Goal: Task Accomplishment & Management: Manage account settings

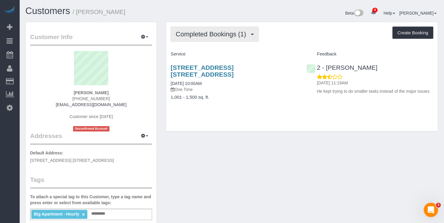
click at [233, 36] on span "Completed Bookings (1)" at bounding box center [212, 33] width 73 height 7
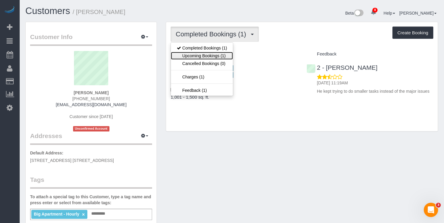
click at [219, 58] on link "Upcoming Bookings (1)" at bounding box center [202, 56] width 62 height 8
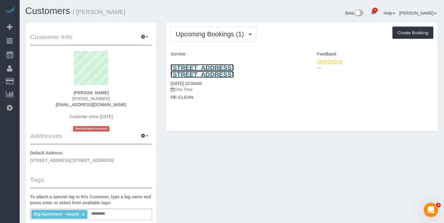
click at [229, 67] on link "1 City Point, Apt. 36f, Brooklyn, NY 11201" at bounding box center [202, 71] width 63 height 14
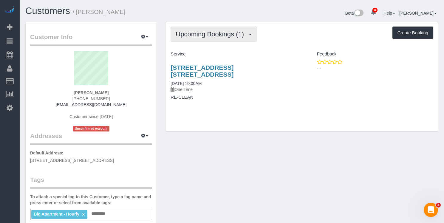
click at [210, 33] on span "Upcoming Bookings (1)" at bounding box center [211, 33] width 71 height 7
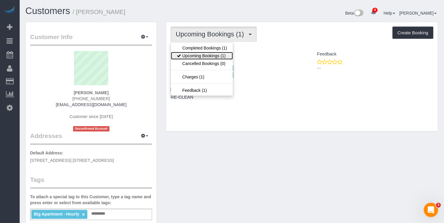
click at [214, 56] on link "Upcoming Bookings (1)" at bounding box center [202, 56] width 62 height 8
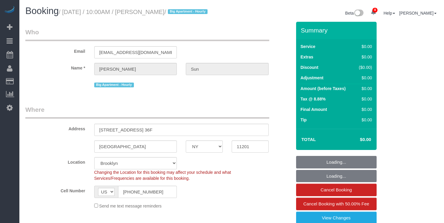
select select "NY"
select select "spot1"
select select "number:56"
select select "number:75"
select select "number:15"
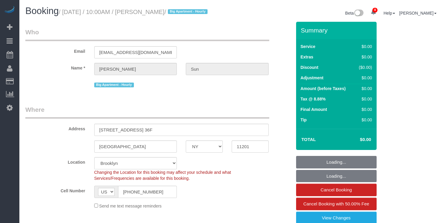
select select "number:5"
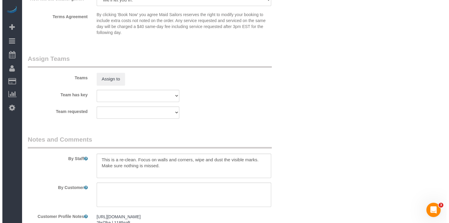
scroll to position [481, 0]
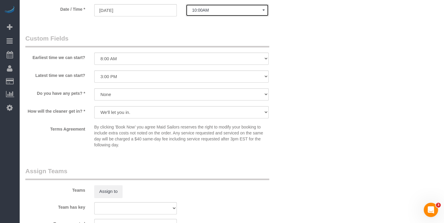
click at [199, 10] on span "10:00AM" at bounding box center [227, 10] width 70 height 5
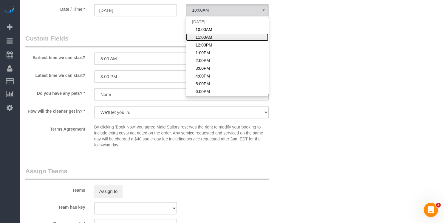
click at [204, 35] on span "11:00AM" at bounding box center [204, 37] width 17 height 6
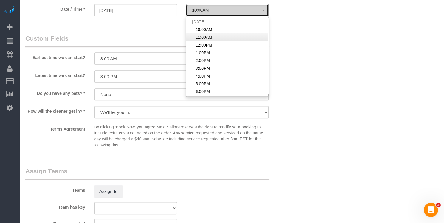
select select "spot2"
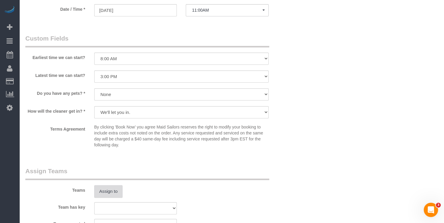
click at [119, 193] on button "Assign to" at bounding box center [108, 191] width 29 height 13
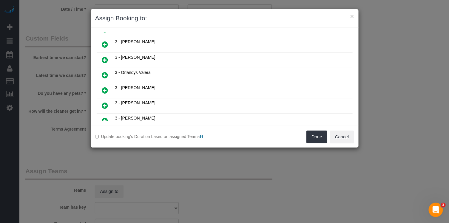
scroll to position [505, 0]
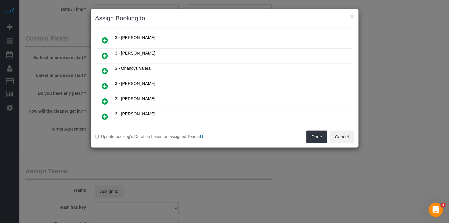
click at [135, 136] on icon at bounding box center [135, 138] width 4 height 4
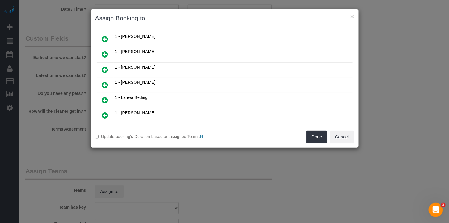
scroll to position [181, 0]
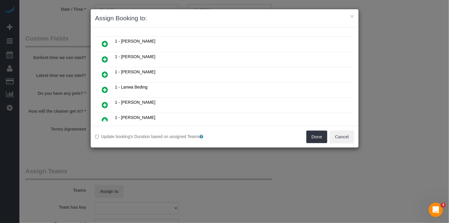
click at [108, 99] on link at bounding box center [105, 105] width 14 height 12
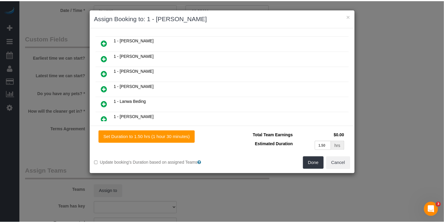
scroll to position [194, 0]
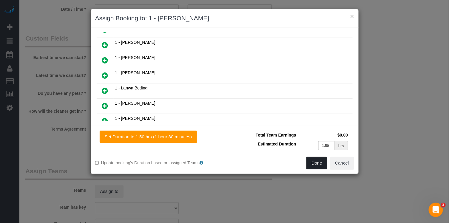
click at [322, 164] on button "Done" at bounding box center [316, 163] width 21 height 13
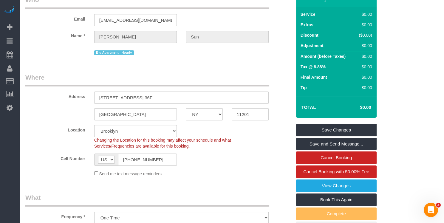
scroll to position [0, 0]
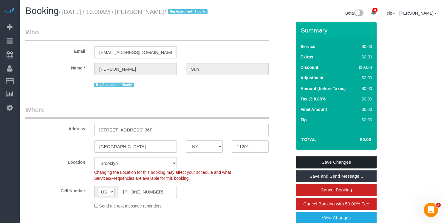
click at [341, 158] on link "Save Changes" at bounding box center [336, 162] width 81 height 13
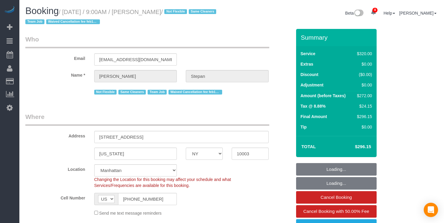
select select "NY"
select select "2"
select select "string:stripe-pm_1QhXsq4VGloSiKo7q9BgUkND"
select select "spot1"
select select "number:57"
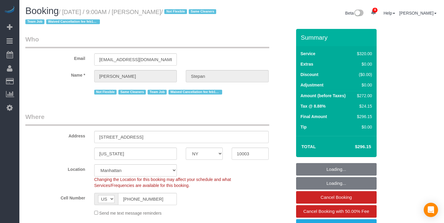
select select "number:74"
select select "number:15"
select select "number:7"
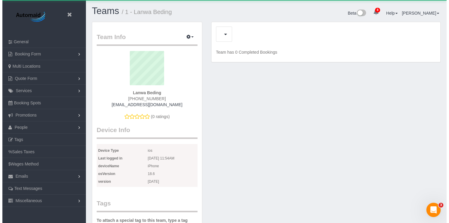
scroll to position [530, 444]
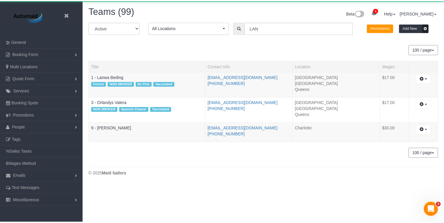
scroll to position [184, 449]
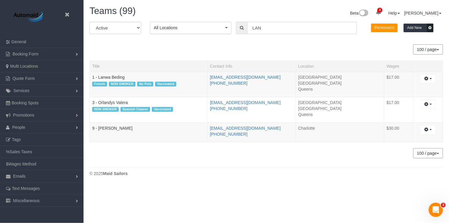
drag, startPoint x: 266, startPoint y: 26, endPoint x: 244, endPoint y: 27, distance: 22.4
click at [244, 28] on div "LAN" at bounding box center [296, 28] width 121 height 12
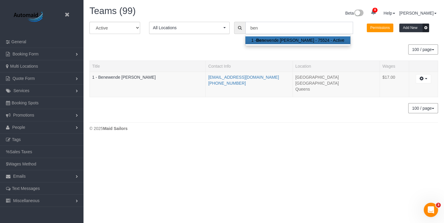
scroll to position [29689, 29380]
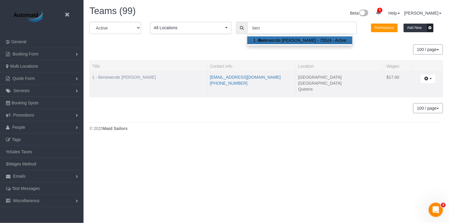
type input "ben"
click at [155, 75] on link "1 - Benewende [PERSON_NAME]" at bounding box center [124, 77] width 64 height 5
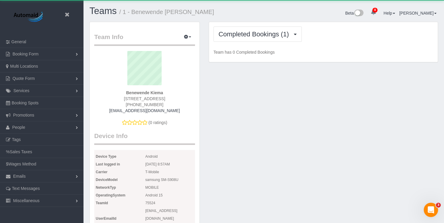
scroll to position [564, 444]
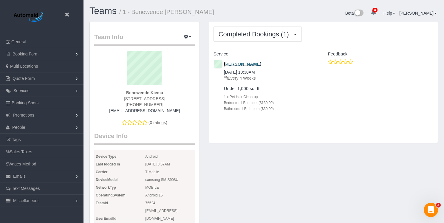
click at [246, 63] on link "Jacob Small" at bounding box center [243, 63] width 38 height 5
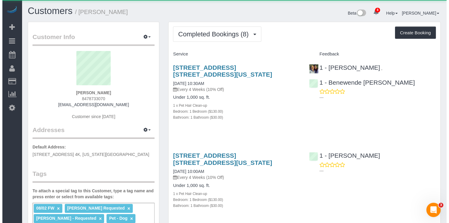
scroll to position [29028, 29385]
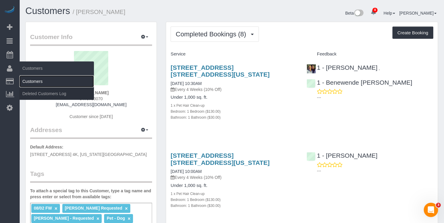
click at [33, 80] on link "Customers" at bounding box center [56, 81] width 75 height 12
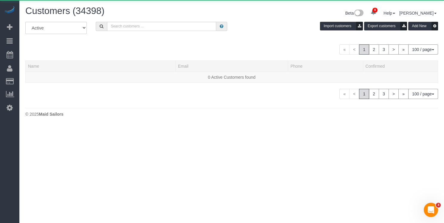
scroll to position [125, 449]
click at [182, 28] on input "text" at bounding box center [163, 26] width 111 height 9
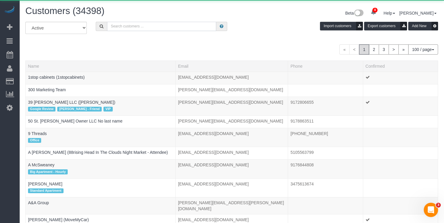
scroll to position [1821, 444]
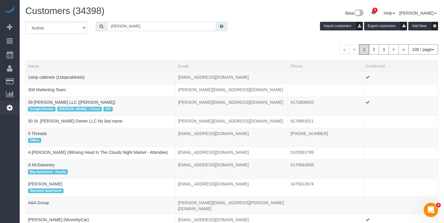
type input "mariam"
click at [7, 110] on icon at bounding box center [10, 107] width 6 height 7
select select "425"
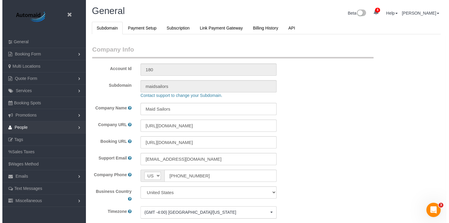
scroll to position [1291, 444]
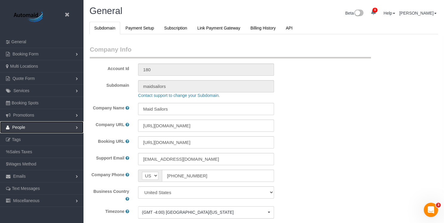
click at [25, 126] on span "People" at bounding box center [18, 127] width 13 height 5
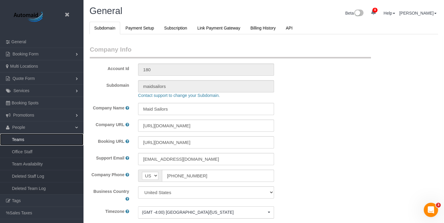
click at [22, 137] on link "Teams" at bounding box center [42, 140] width 84 height 12
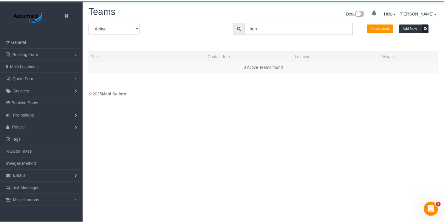
scroll to position [140, 449]
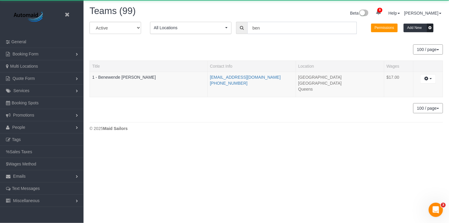
click at [264, 26] on input "ben" at bounding box center [301, 28] width 109 height 12
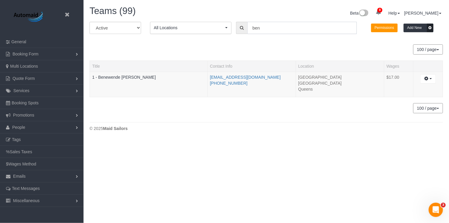
drag, startPoint x: 263, startPoint y: 30, endPoint x: 248, endPoint y: 25, distance: 15.3
click at [248, 25] on input "ben" at bounding box center [301, 28] width 109 height 12
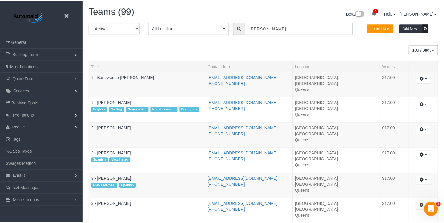
scroll to position [29613, 29380]
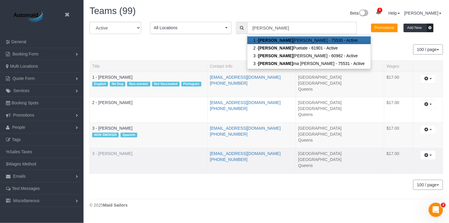
type input "maria"
click at [122, 154] on link "3 - [PERSON_NAME]" at bounding box center [112, 153] width 40 height 5
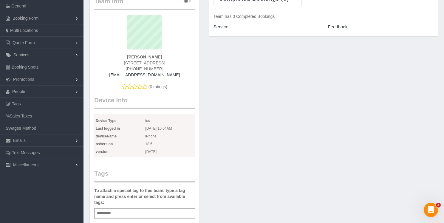
scroll to position [68, 0]
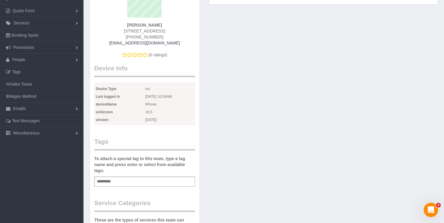
click at [124, 186] on div "Add a tag" at bounding box center [144, 182] width 101 height 10
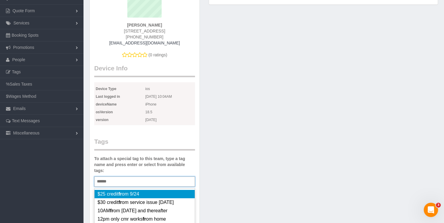
type input "******"
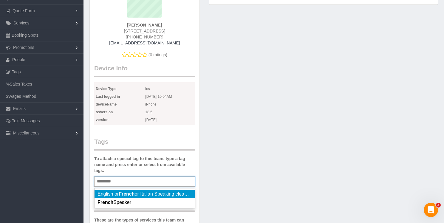
scroll to position [532, 444]
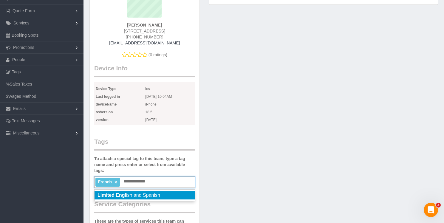
type input "**********"
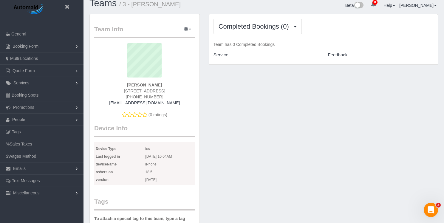
scroll to position [0, 0]
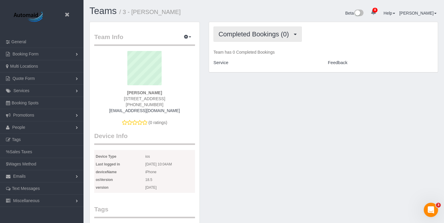
click at [254, 36] on span "Completed Bookings (0)" at bounding box center [255, 33] width 73 height 7
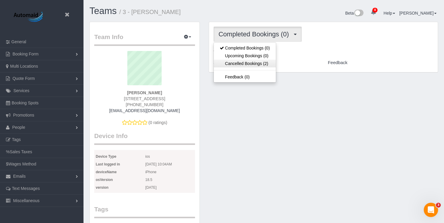
click at [252, 60] on link "Cancelled Bookings (2)" at bounding box center [245, 64] width 62 height 8
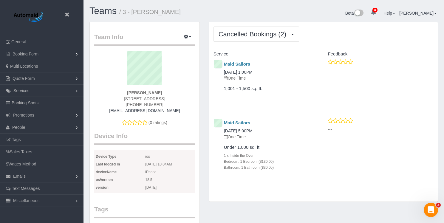
drag, startPoint x: 175, startPoint y: 10, endPoint x: 133, endPoint y: 13, distance: 41.6
click at [133, 13] on h1 "Teams / 3 - Mariama Diallo" at bounding box center [174, 11] width 170 height 10
copy small "Mariama Diallo"
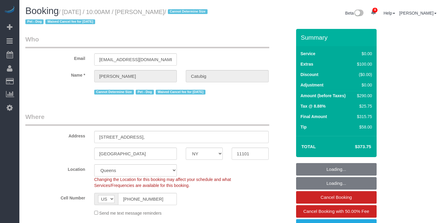
select select "NY"
select select "2"
select select "string:stripe-pm_1RQ6JD4VGloSiKo7RgOZHVBj"
select select "spot1"
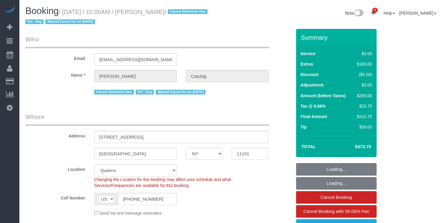
select select "number:89"
select select "number:72"
select select "number:13"
select select "number:6"
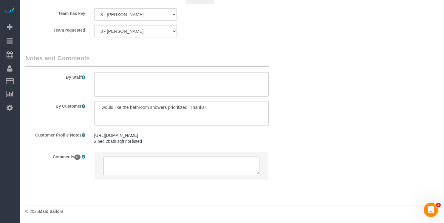
click at [141, 140] on pre "https://www.zillow.com/homedetails/5203-Center-Blvd-1713-Long-Island-City-NY-11…" at bounding box center [181, 138] width 175 height 12
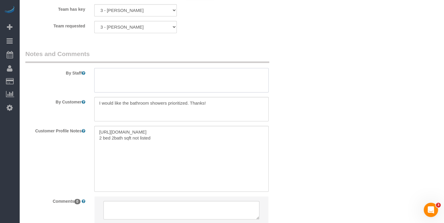
click at [153, 78] on textarea at bounding box center [181, 80] width 175 height 24
paste textarea "Mackenzy Delva"
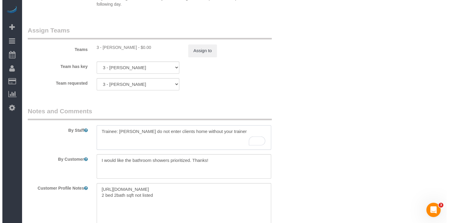
scroll to position [710, 0]
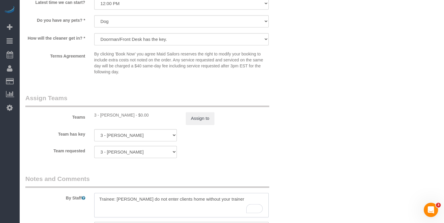
type textarea "Trainee: Mackenzy Delva do not enter clients home without your trainer"
drag, startPoint x: 271, startPoint y: 125, endPoint x: 207, endPoint y: 120, distance: 64.9
click at [271, 125] on sui-booking-teams "Teams 3 - Geraldin Bastidas - $0.00 Assign to Team has key 3 - Geraldin Bastida…" at bounding box center [158, 126] width 266 height 64
click at [204, 116] on button "Assign to" at bounding box center [200, 118] width 29 height 13
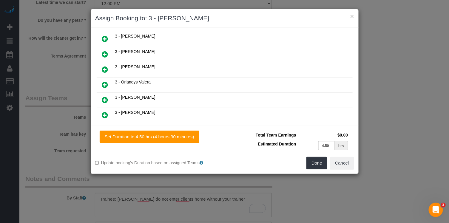
scroll to position [393, 0]
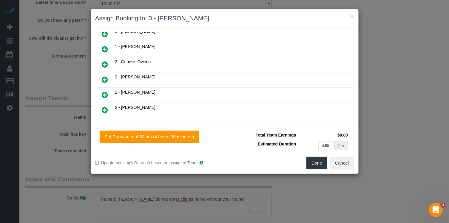
click at [106, 103] on td at bounding box center [105, 110] width 17 height 15
click at [107, 106] on icon at bounding box center [105, 109] width 6 height 7
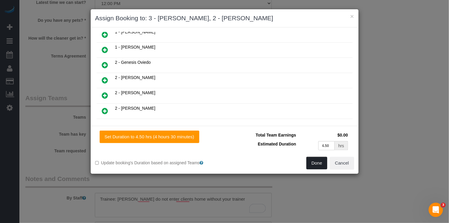
click at [320, 165] on button "Done" at bounding box center [316, 163] width 21 height 13
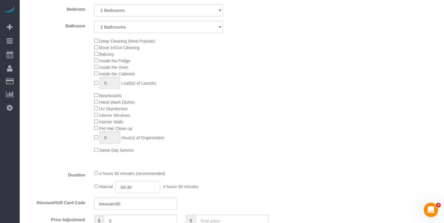
scroll to position [0, 0]
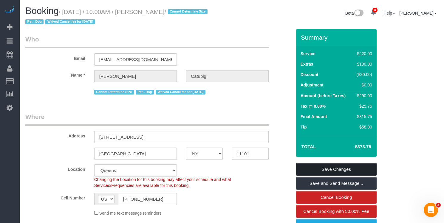
click at [339, 170] on link "Save Changes" at bounding box center [336, 169] width 81 height 13
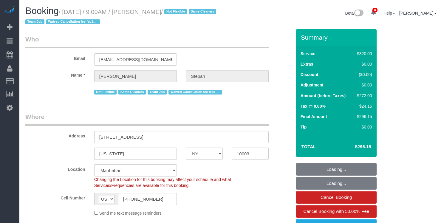
select select "NY"
select select "2"
select select "string:stripe-pm_1QhXsq4VGloSiKo7q9BgUkND"
select select "spot1"
select select "number:57"
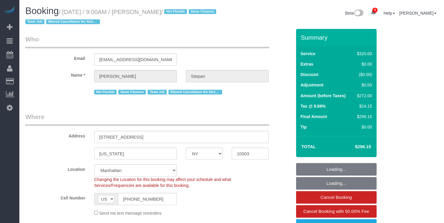
select select "number:74"
select select "number:15"
select select "number:7"
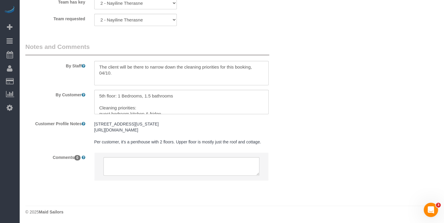
scroll to position [752, 0]
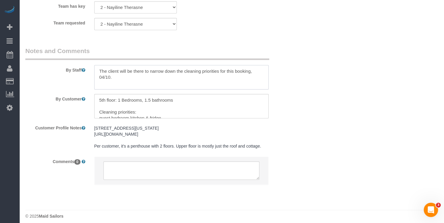
drag, startPoint x: 114, startPoint y: 79, endPoint x: 91, endPoint y: 66, distance: 26.2
click at [91, 68] on div at bounding box center [181, 77] width 183 height 24
paste textarea "Lanwa Beding"
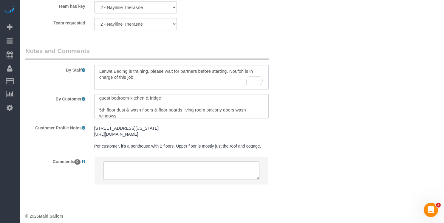
scroll to position [26, 0]
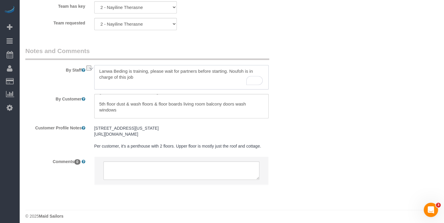
drag, startPoint x: 148, startPoint y: 78, endPoint x: 114, endPoint y: 78, distance: 33.7
click at [114, 78] on textarea "To enrich screen reader interactions, please activate Accessibility in Grammarl…" at bounding box center [181, 77] width 175 height 24
drag, startPoint x: 232, startPoint y: 76, endPoint x: 231, endPoint y: 72, distance: 3.7
click at [231, 72] on textarea "To enrich screen reader interactions, please activate Accessibility in Grammarl…" at bounding box center [181, 77] width 175 height 24
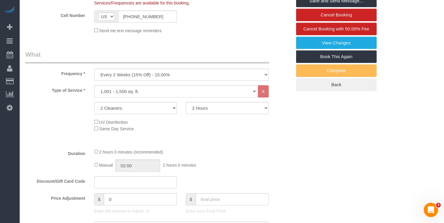
scroll to position [63, 0]
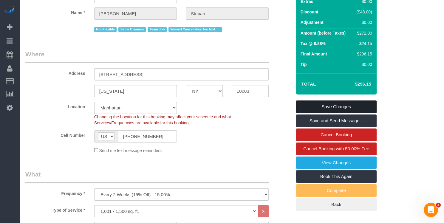
type textarea "Lanwa Beding is training, please wait for partners before starting. Please foll…"
click at [325, 106] on link "Save Changes" at bounding box center [336, 107] width 81 height 13
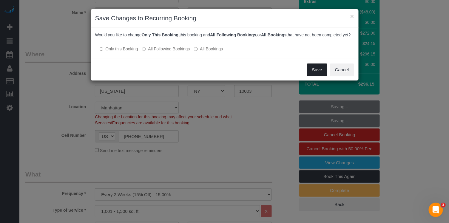
click at [316, 72] on button "Save" at bounding box center [317, 70] width 20 height 13
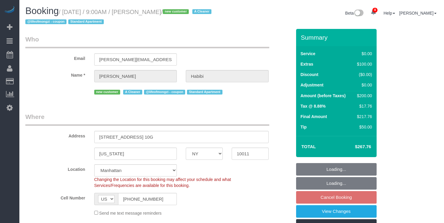
select select "NY"
select select "spot2"
select select "number:57"
select select "number:69"
select select "number:15"
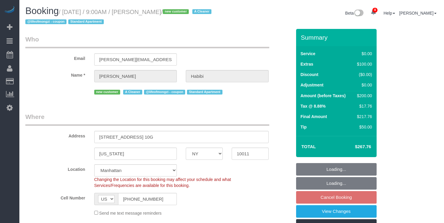
select select "number:6"
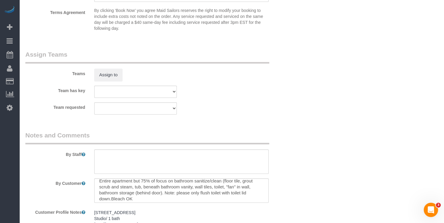
scroll to position [4, 0]
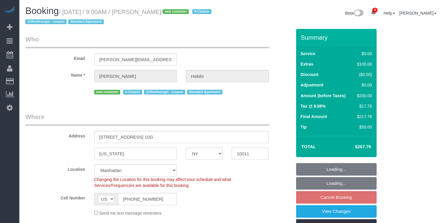
select select "NY"
select select "number:57"
select select "number:69"
select select "number:15"
select select "number:6"
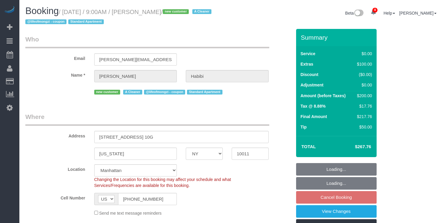
select select "spot60"
